Goal: Task Accomplishment & Management: Use online tool/utility

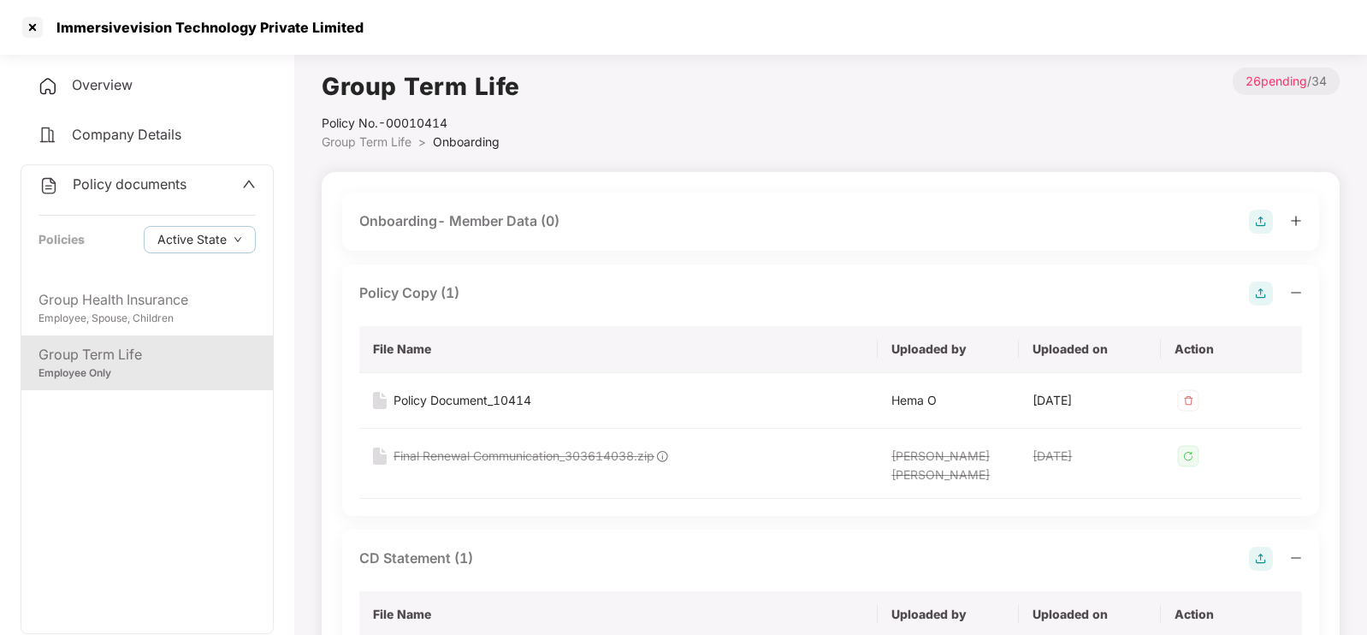
scroll to position [2481, 0]
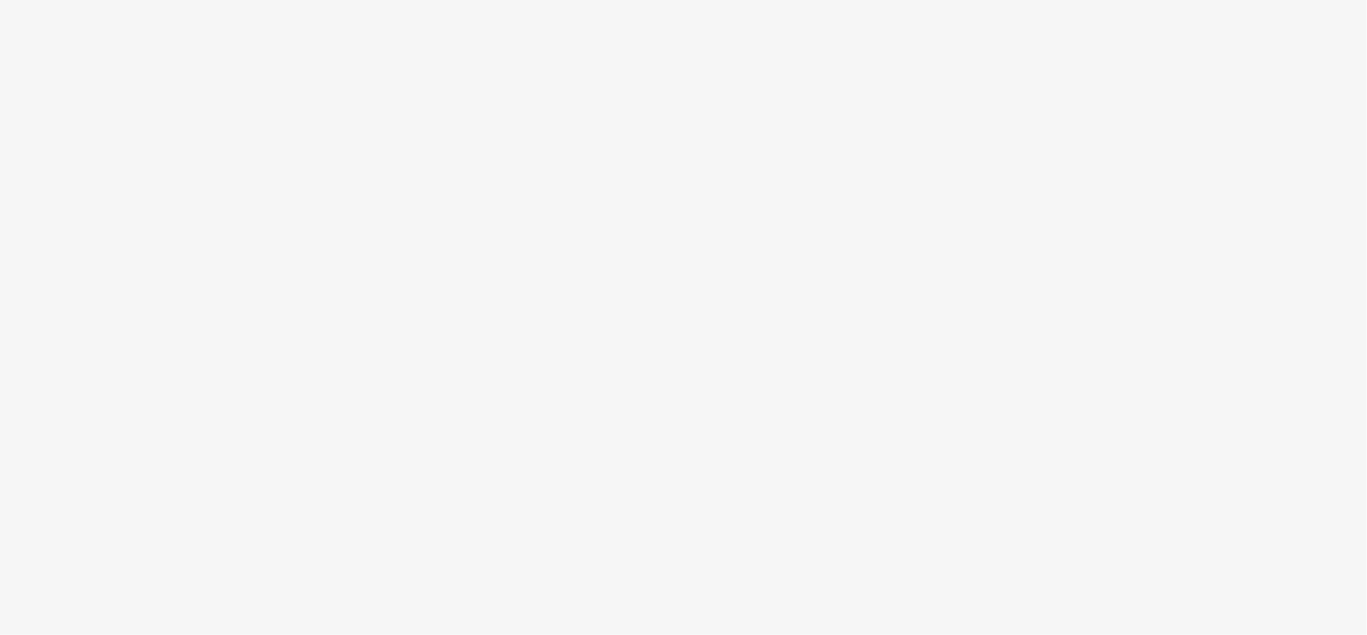
click at [145, 90] on body at bounding box center [683, 317] width 1367 height 635
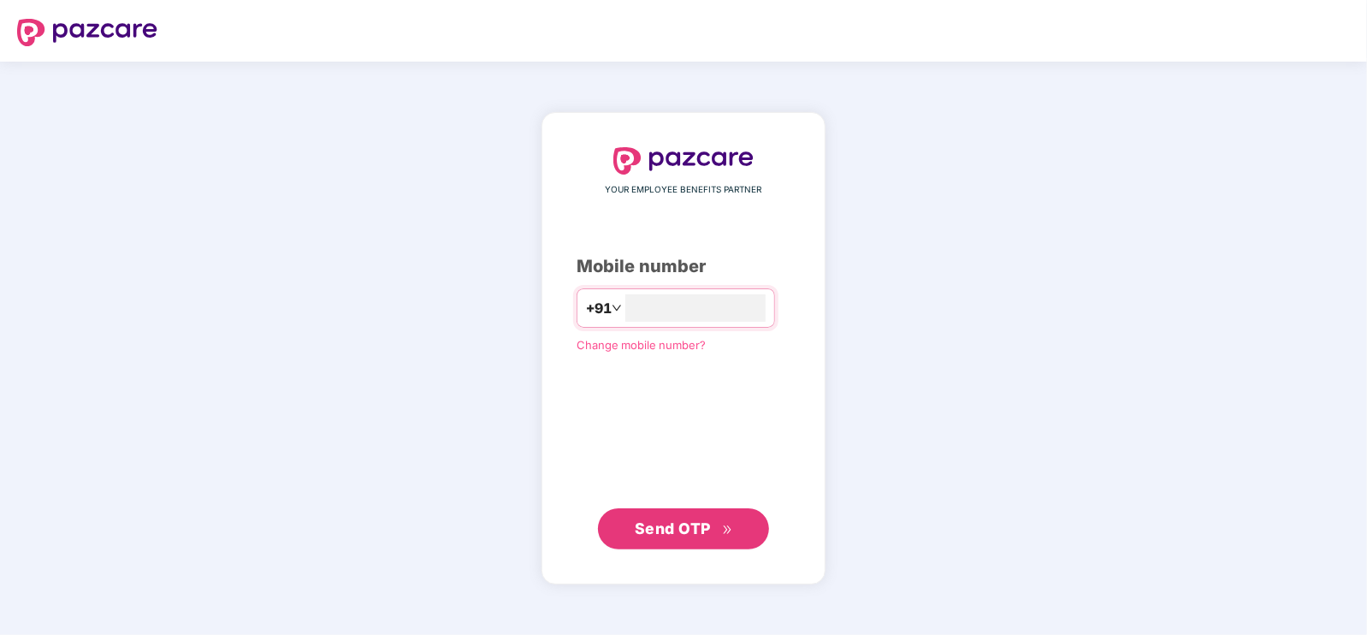
type input "**********"
click at [652, 533] on span "Send OTP" at bounding box center [673, 528] width 76 height 18
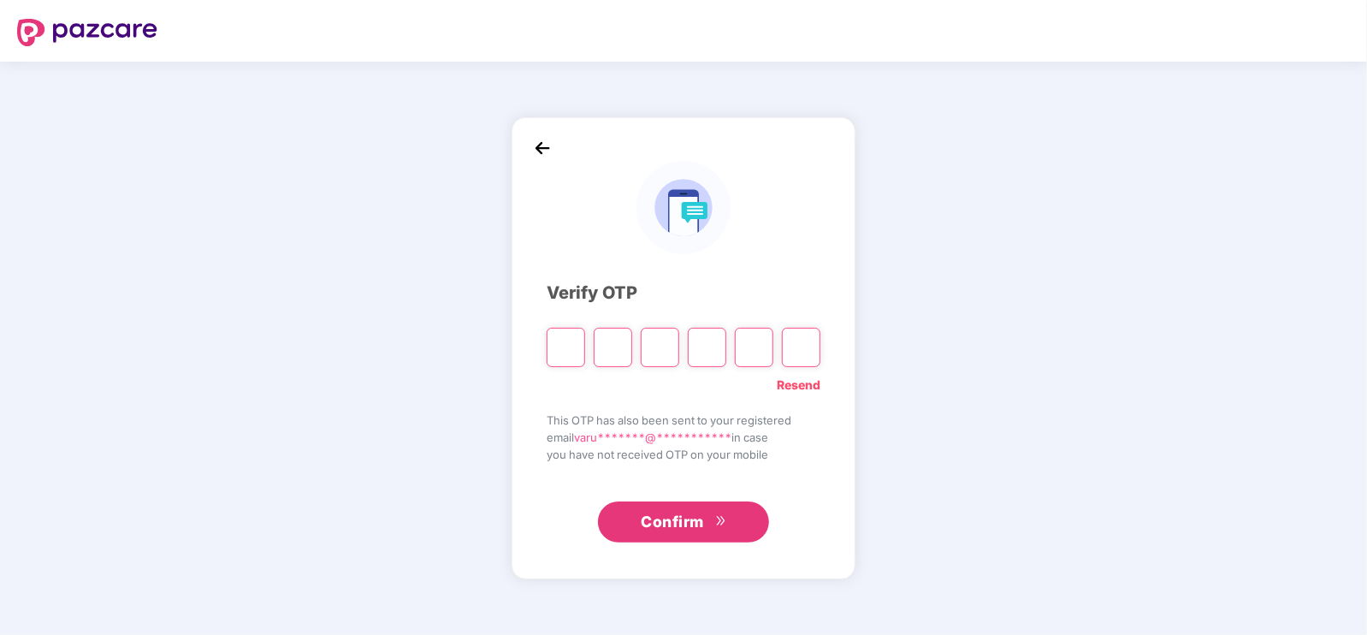
type input "*"
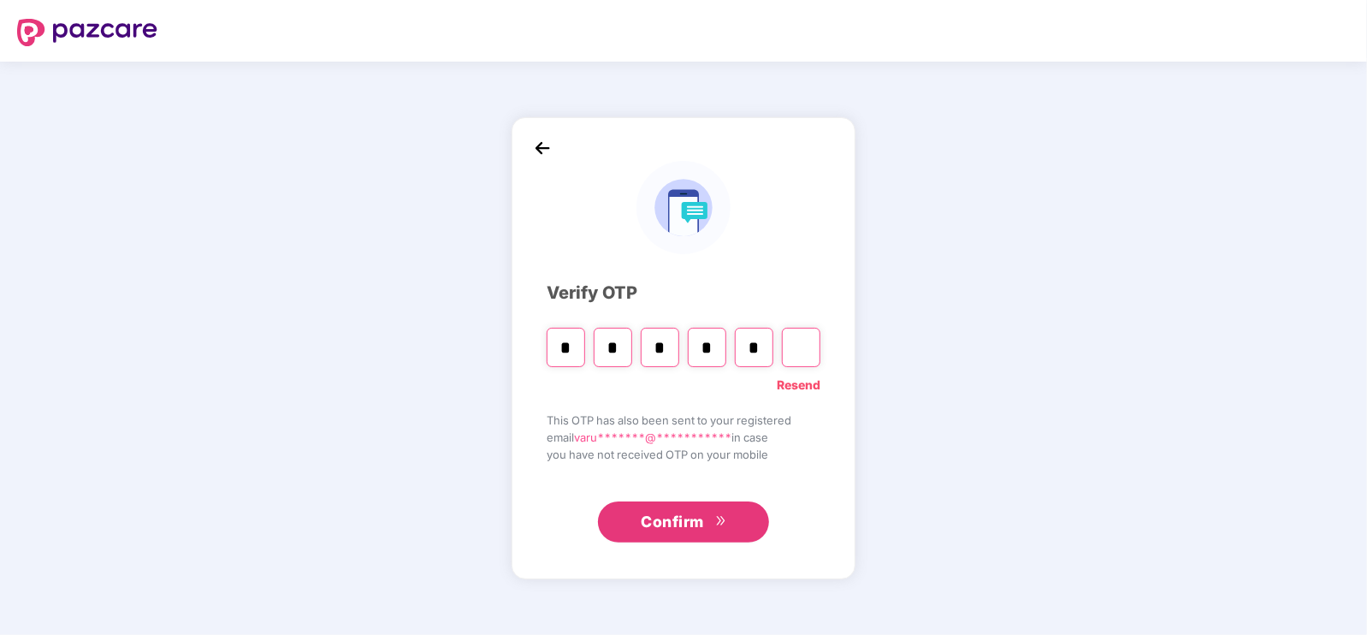
type input "*"
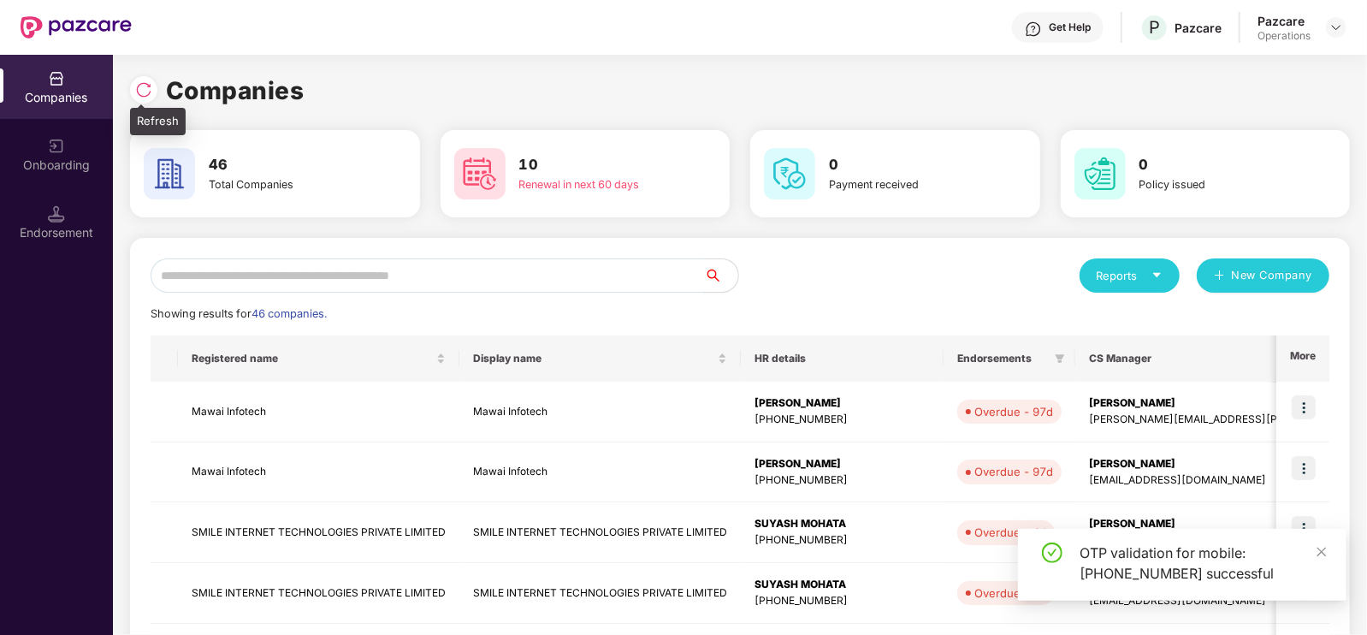
click at [137, 86] on img at bounding box center [143, 89] width 17 height 17
